Goal: Find specific page/section: Find specific page/section

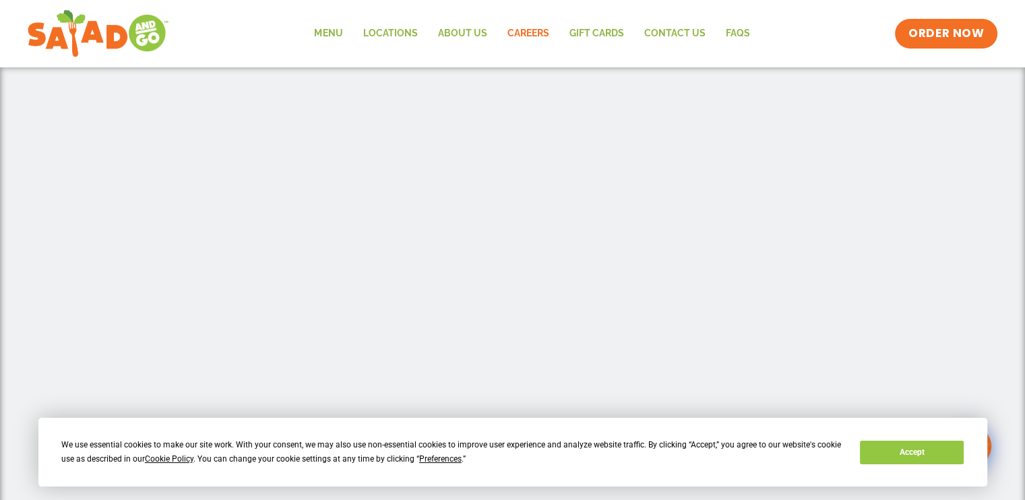
scroll to position [404, 0]
click at [937, 445] on button "Accept" at bounding box center [912, 453] width 104 height 24
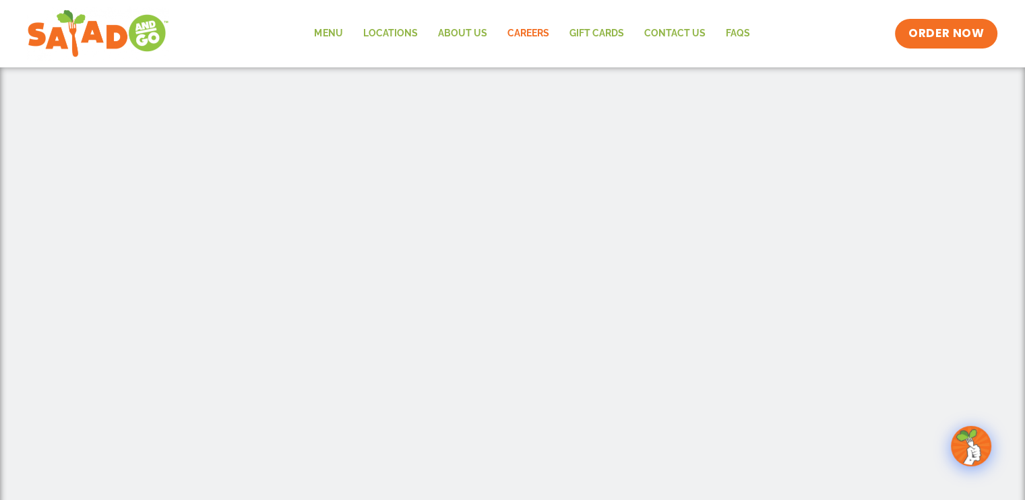
scroll to position [270, 0]
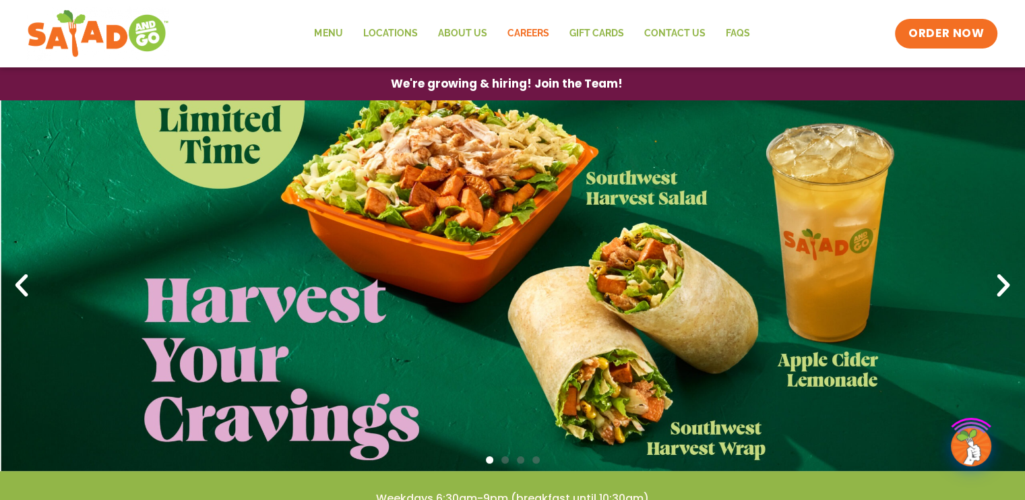
click at [530, 34] on link "Careers" at bounding box center [528, 33] width 62 height 31
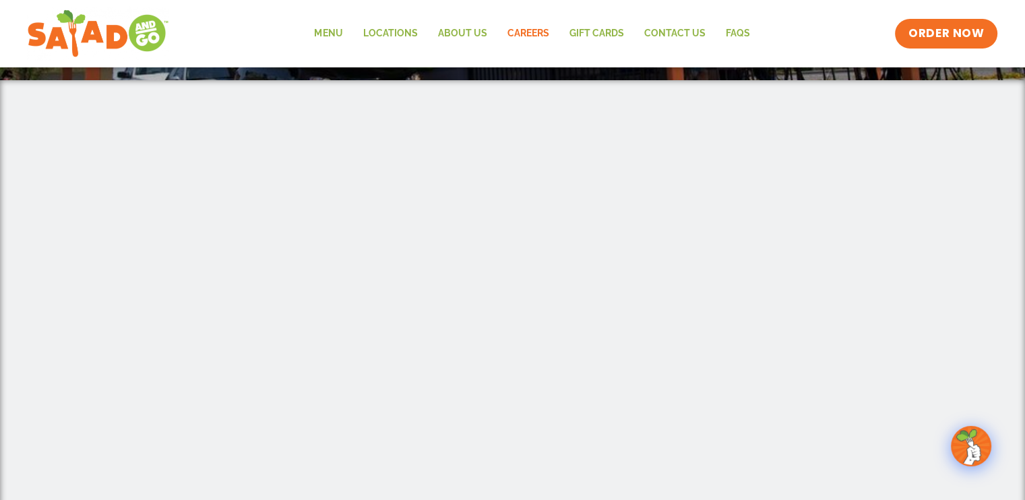
scroll to position [270, 0]
